Goal: Obtain resource: Obtain resource

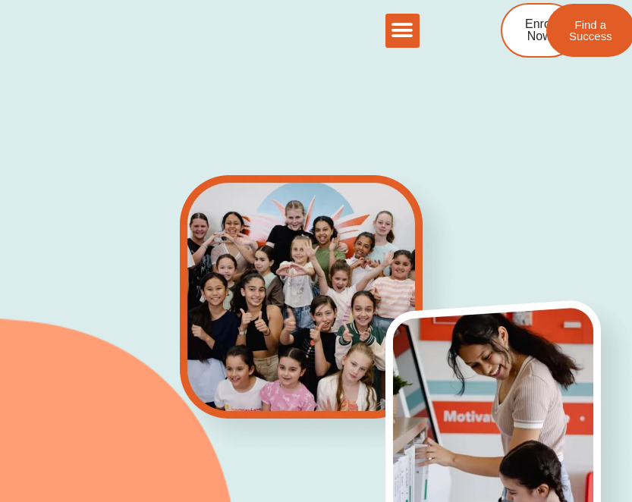
click at [408, 29] on icon "Menu Toggle" at bounding box center [402, 30] width 23 height 23
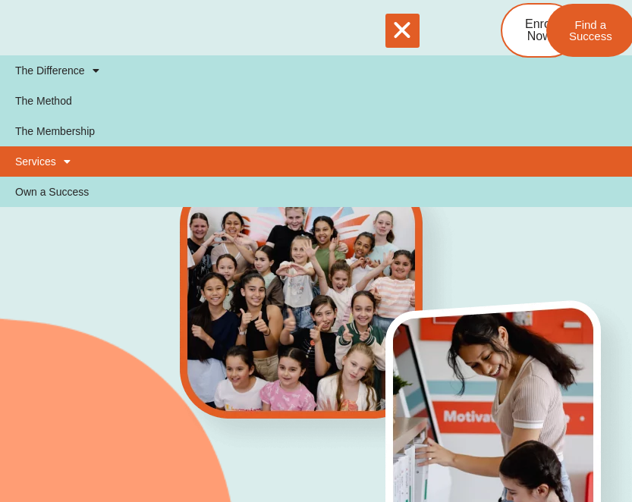
click at [65, 156] on span at bounding box center [63, 162] width 14 height 26
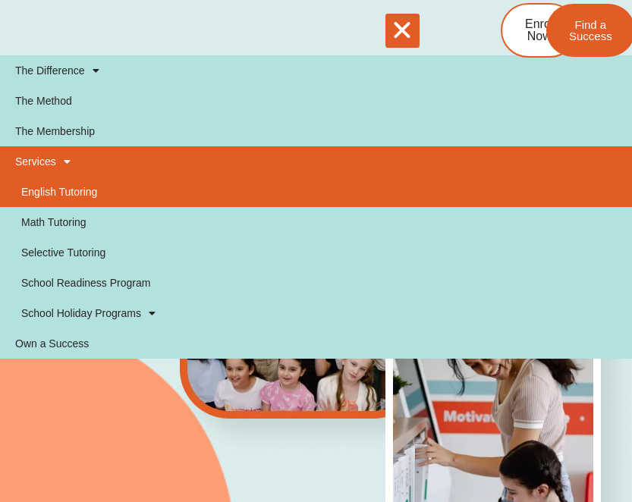
click at [74, 200] on link "English Tutoring" at bounding box center [316, 192] width 632 height 30
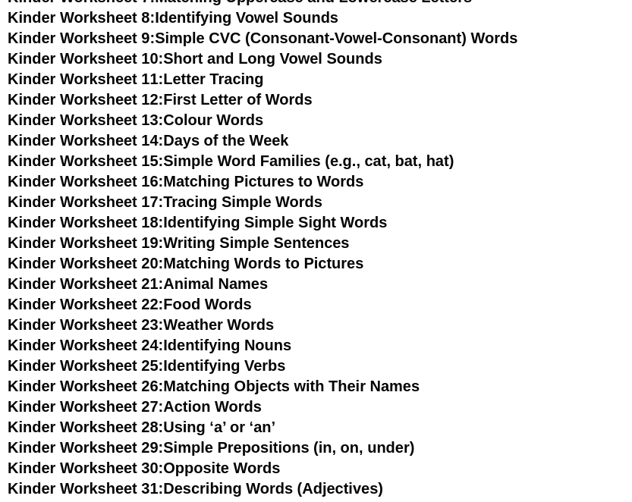
scroll to position [706, 0]
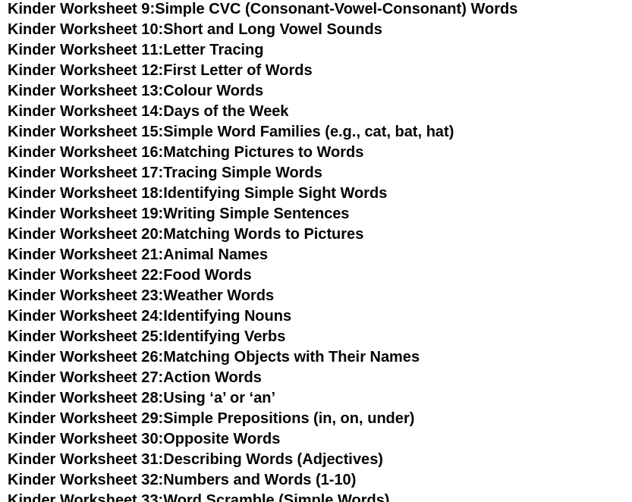
click at [250, 171] on link "Kinder Worksheet 17: Tracing Simple Words" at bounding box center [165, 172] width 315 height 17
click at [232, 251] on link "Kinder Worksheet 21: Animal Names" at bounding box center [138, 254] width 260 height 17
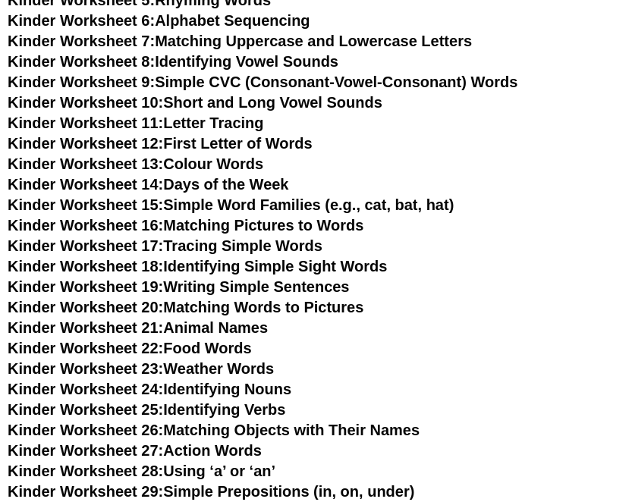
click at [259, 99] on link "Kinder Worksheet 10: Short and Long Vowel Sounds" at bounding box center [195, 102] width 375 height 17
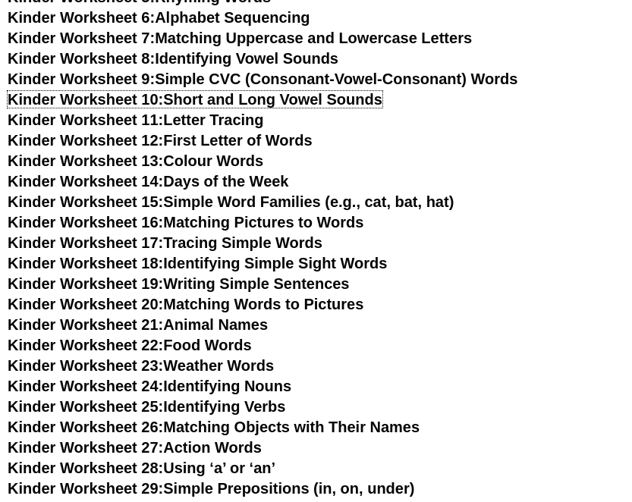
scroll to position [674, 0]
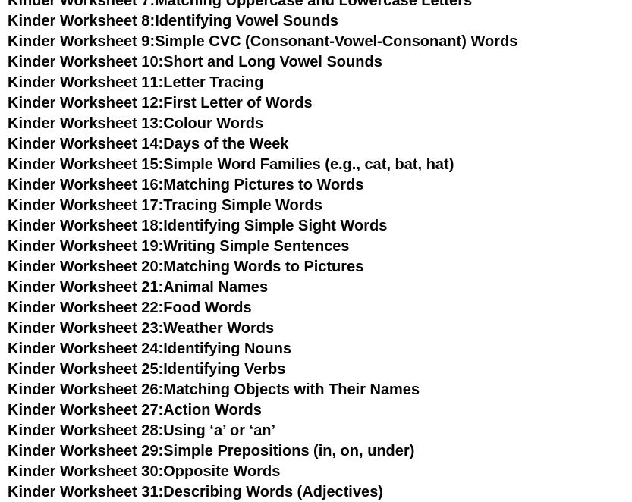
click at [240, 291] on link "Kinder Worksheet 21: Animal Names" at bounding box center [138, 286] width 260 height 17
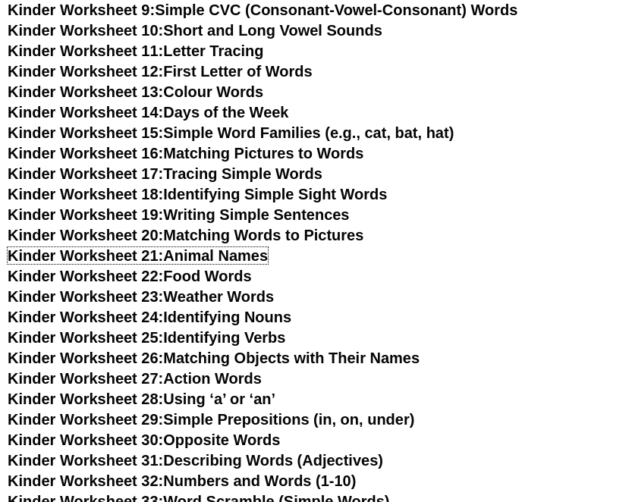
scroll to position [706, 0]
